Goal: Transaction & Acquisition: Book appointment/travel/reservation

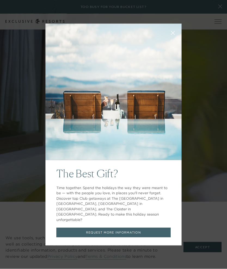
click at [56, 82] on div at bounding box center [114, 92] width 136 height 136
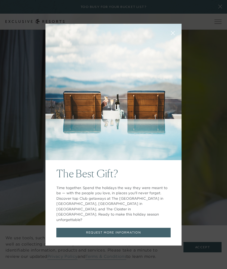
scroll to position [486, 0]
click at [31, 55] on div "The Best Gift? Time together. Spend the holidays the way they were meant to be …" at bounding box center [113, 134] width 227 height 269
click at [173, 35] on icon at bounding box center [174, 33] width 4 height 4
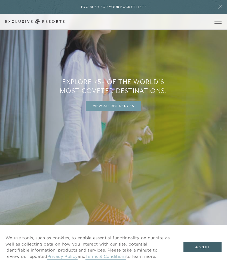
click at [99, 111] on link "View All Residences" at bounding box center [113, 106] width 55 height 10
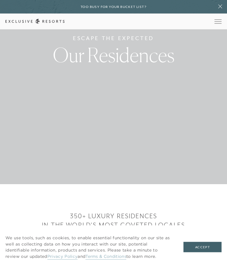
scroll to position [85, 0]
click at [193, 252] on button "Accept" at bounding box center [203, 247] width 38 height 10
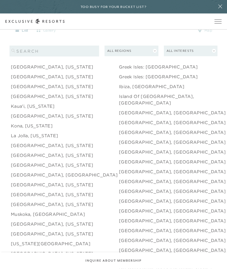
scroll to position [629, 0]
click at [121, 116] on link "[GEOGRAPHIC_DATA], [GEOGRAPHIC_DATA]" at bounding box center [172, 112] width 107 height 7
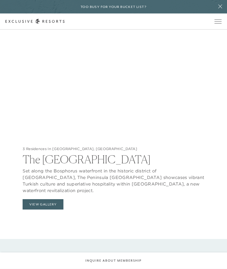
scroll to position [566, 0]
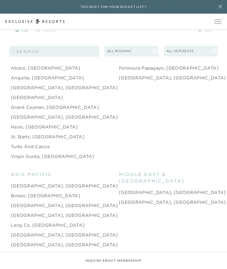
scroll to position [629, 0]
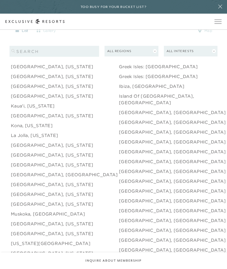
click at [120, 125] on link "[GEOGRAPHIC_DATA], [GEOGRAPHIC_DATA]" at bounding box center [172, 122] width 107 height 7
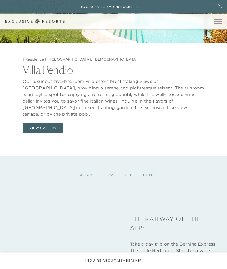
scroll to position [625, 0]
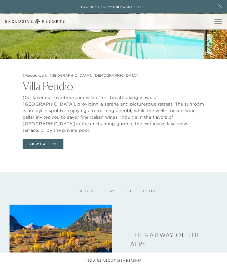
click at [44, 149] on button "View Gallery" at bounding box center [43, 144] width 41 height 10
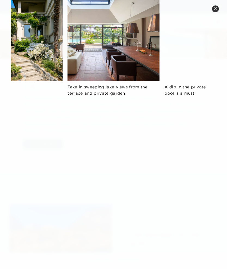
scroll to position [252, 0]
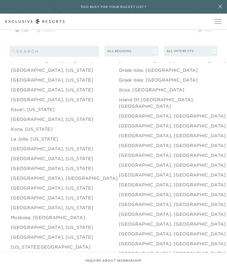
scroll to position [629, 0]
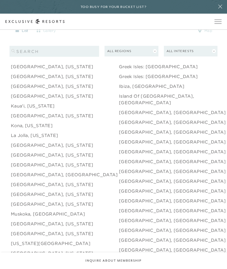
click at [122, 145] on link "[GEOGRAPHIC_DATA], [GEOGRAPHIC_DATA]" at bounding box center [172, 142] width 107 height 7
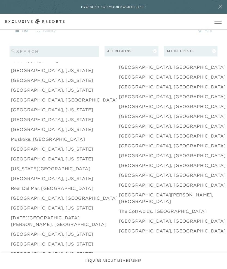
scroll to position [702, 0]
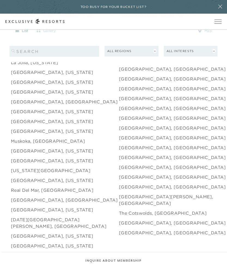
click at [120, 226] on link "[GEOGRAPHIC_DATA], [GEOGRAPHIC_DATA]" at bounding box center [172, 222] width 107 height 7
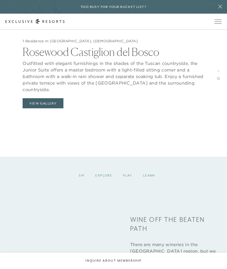
scroll to position [1268, 0]
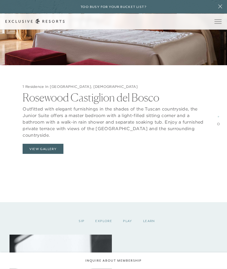
click at [44, 154] on button "View Gallery" at bounding box center [43, 149] width 41 height 10
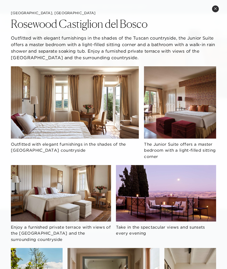
scroll to position [1295, 0]
